Goal: Task Accomplishment & Management: Use online tool/utility

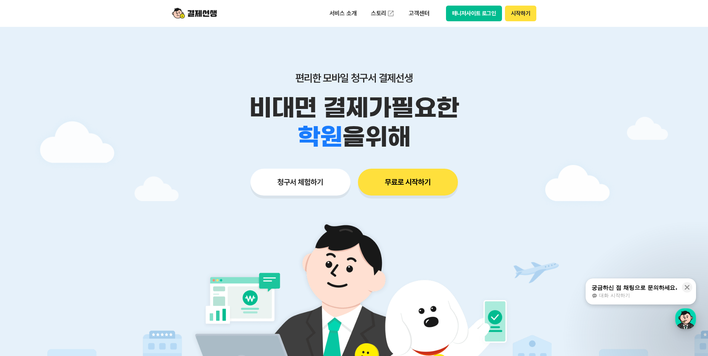
click at [464, 14] on button "매니저사이트 로그인" at bounding box center [474, 14] width 56 height 16
click at [469, 15] on button "매니저사이트 로그인" at bounding box center [474, 14] width 56 height 16
click at [420, 183] on button "무료로 시작하기" at bounding box center [408, 182] width 100 height 27
click at [537, 14] on div "서비스 소개 스토리 고객센터 매니저사이트 로그인 시작하기" at bounding box center [354, 13] width 382 height 27
click at [519, 13] on button "시작하기" at bounding box center [520, 14] width 31 height 16
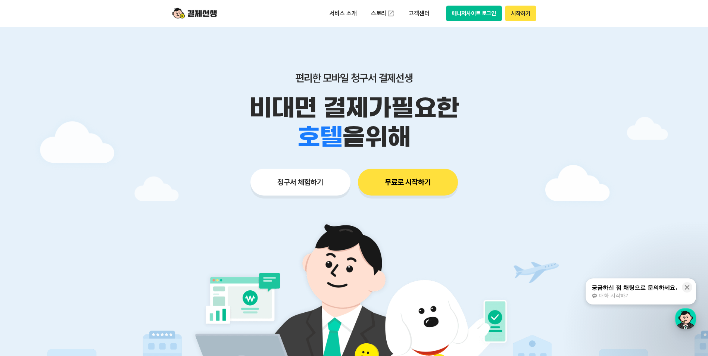
click at [461, 12] on button "매니저사이트 로그인" at bounding box center [474, 14] width 56 height 16
click at [477, 16] on button "매니저사이트 로그인" at bounding box center [474, 14] width 56 height 16
click at [459, 17] on button "매니저사이트 로그인" at bounding box center [474, 14] width 56 height 16
